Goal: Find specific page/section: Find specific page/section

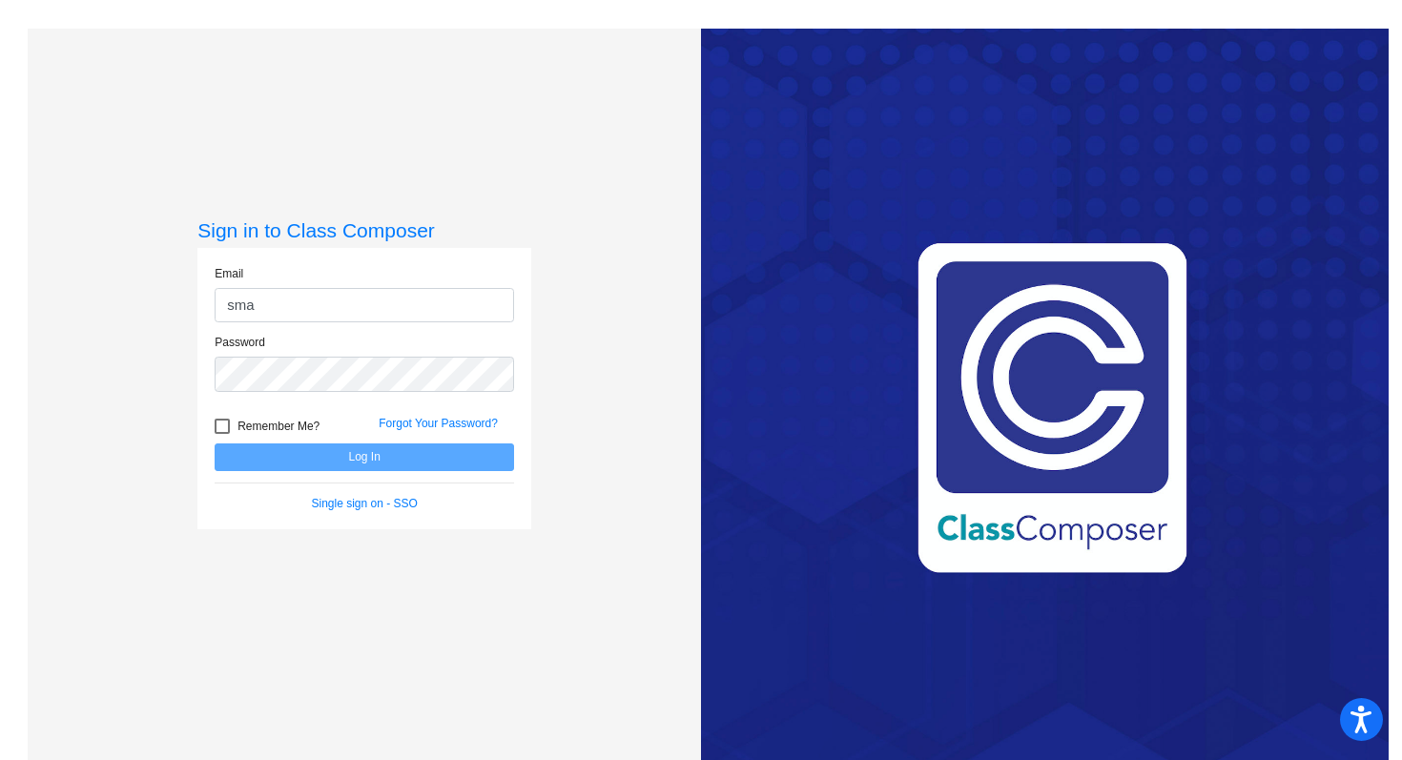
type input "[EMAIL_ADDRESS][DOMAIN_NAME]"
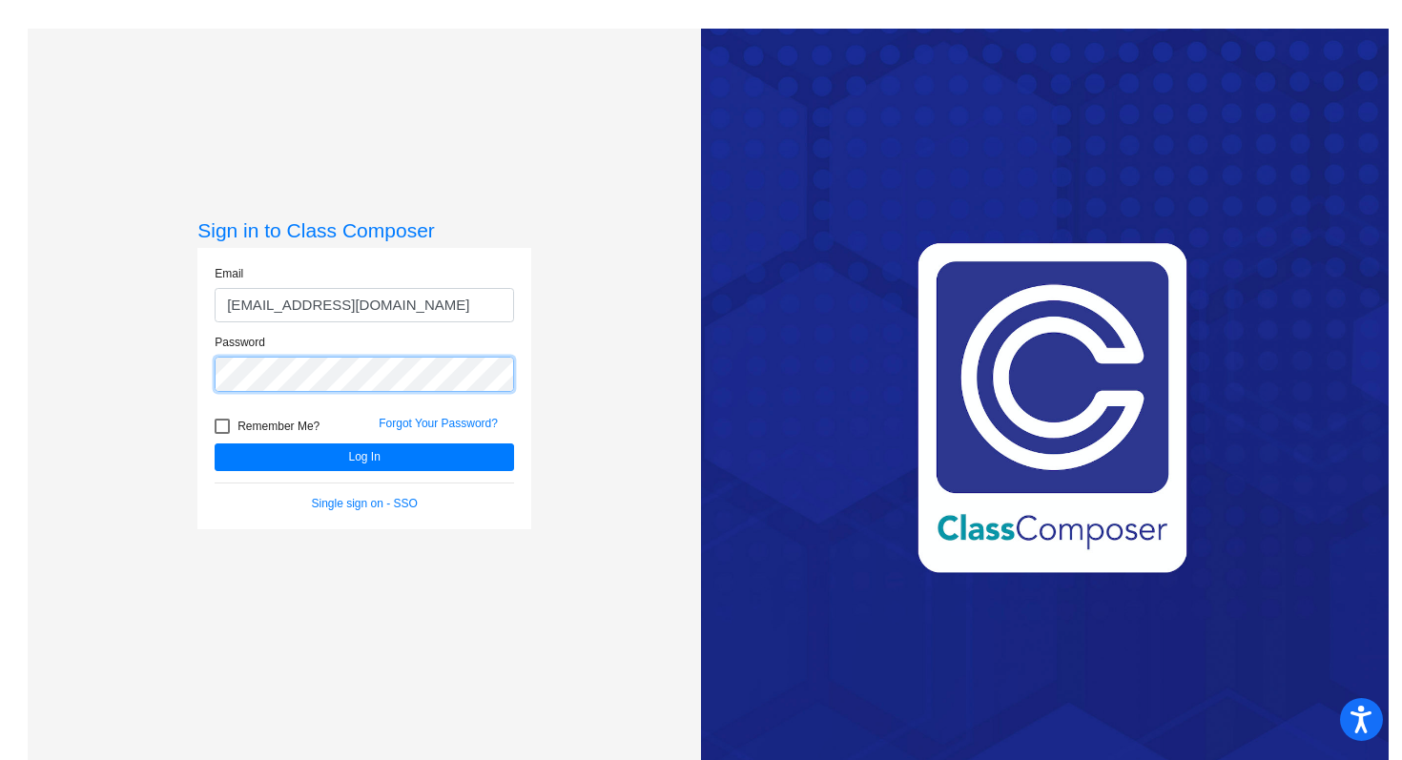
click at [215, 444] on button "Log In" at bounding box center [365, 458] width 300 height 28
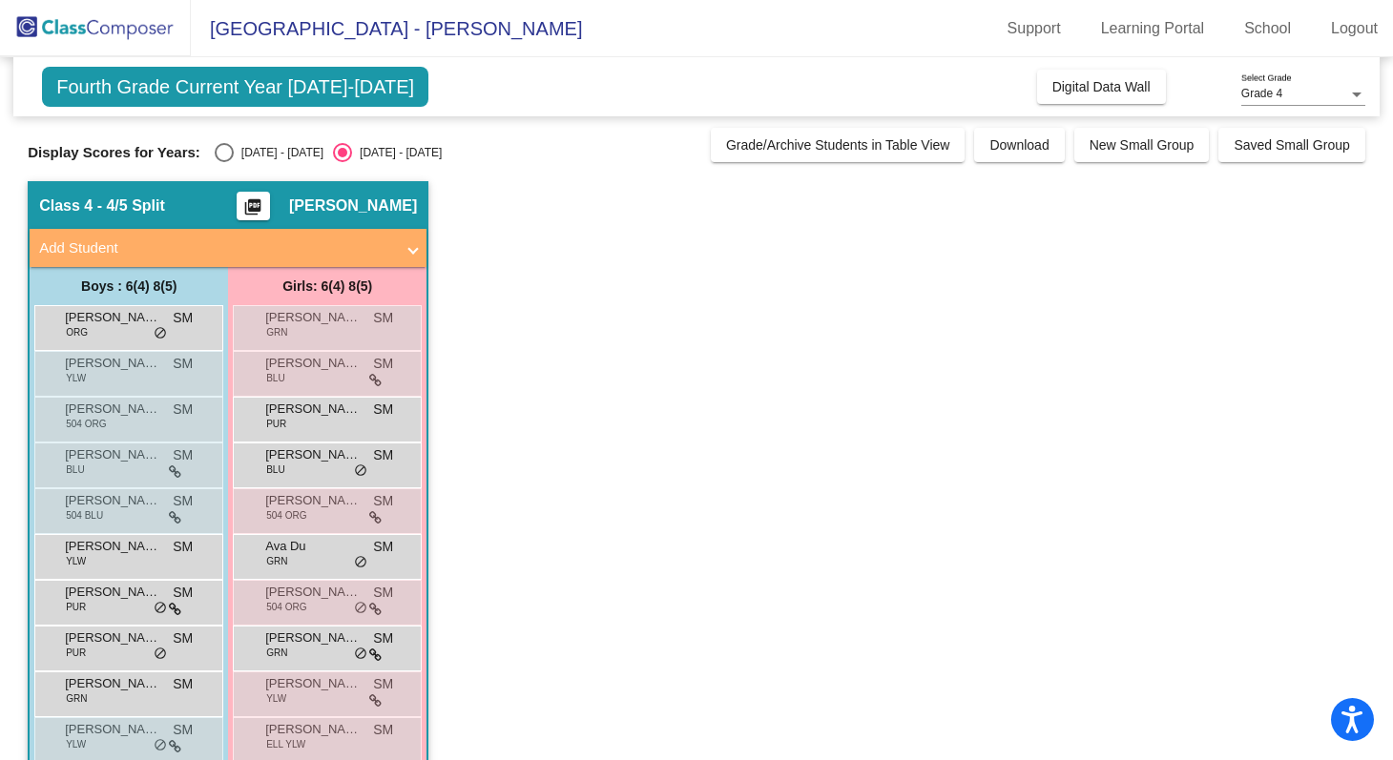
click at [1258, 97] on span "Grade 4" at bounding box center [1261, 93] width 41 height 13
click at [1252, 137] on span "Grade 5" at bounding box center [1303, 129] width 124 height 34
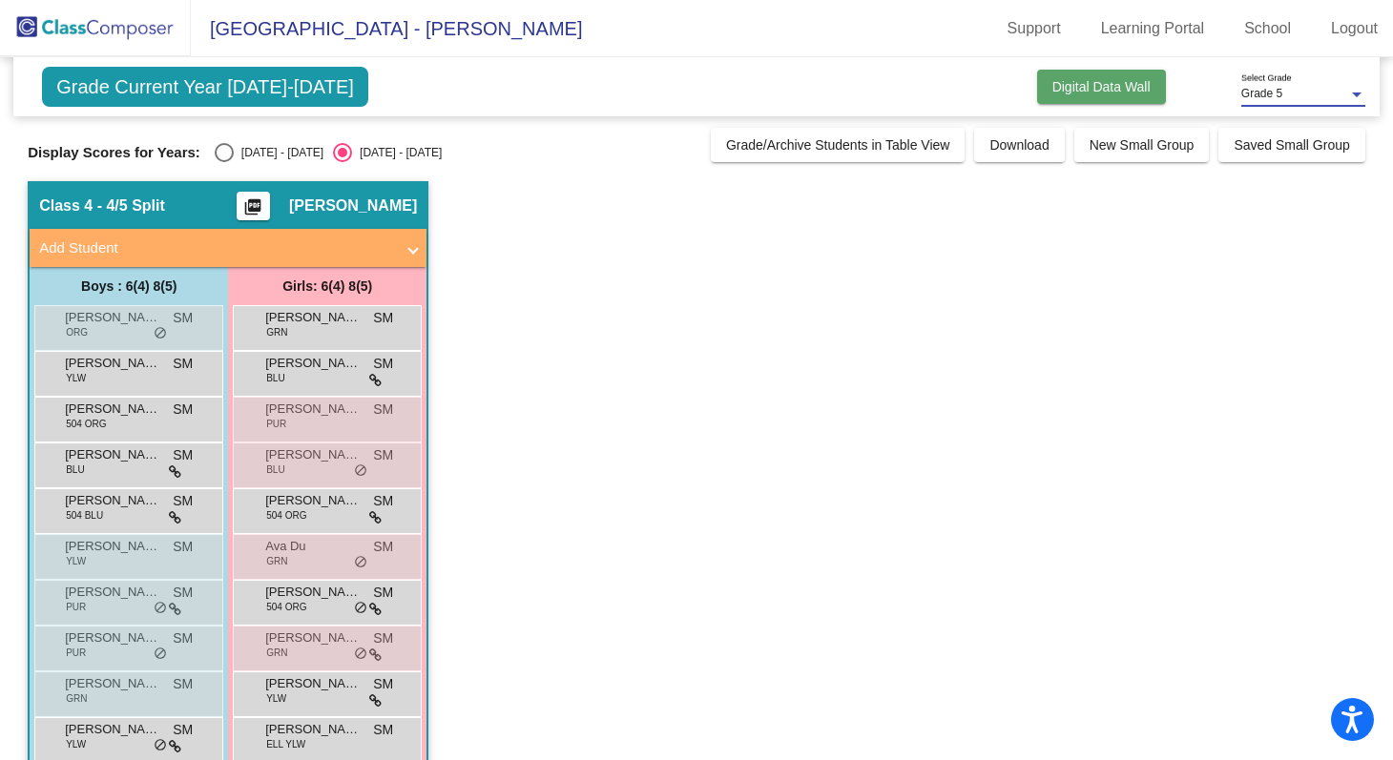
click at [1082, 82] on span "Digital Data Wall" at bounding box center [1101, 86] width 98 height 15
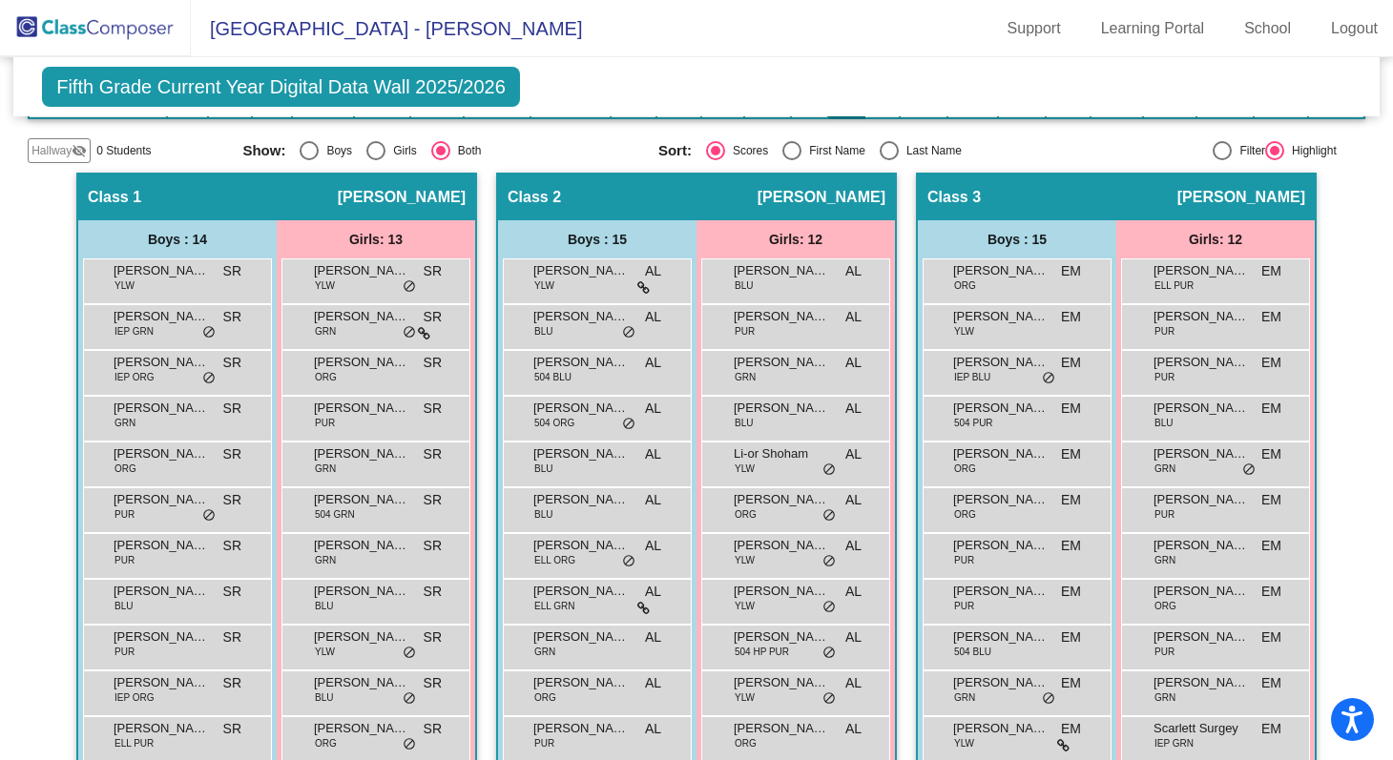
scroll to position [318, 0]
